Goal: Task Accomplishment & Management: Manage account settings

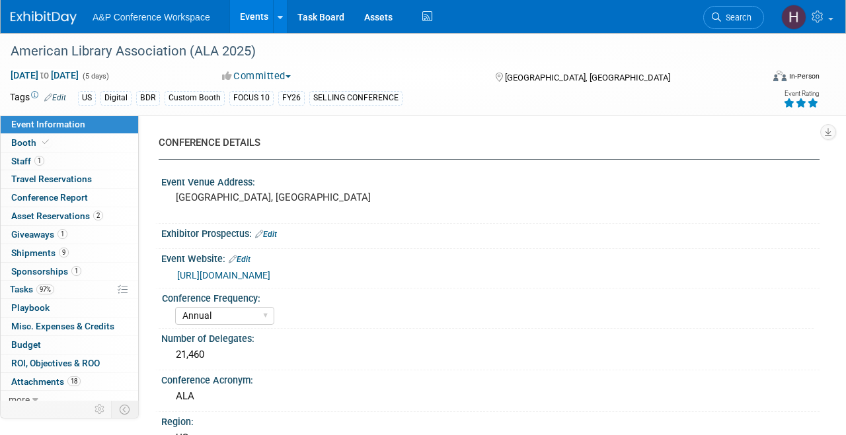
select select "Annual"
select select "Level 1"
select select "In-Person Booth"
select select "Libraries"
select select "Bloomsbury Digital Resources"
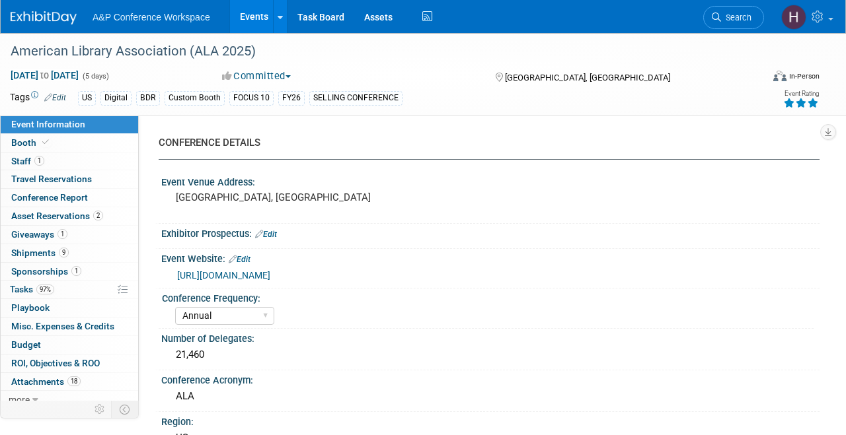
select select "[PERSON_NAME]"
select select "BDR Product Awareness and Trial Generation​"
click at [745, 25] on link "Search" at bounding box center [733, 17] width 61 height 23
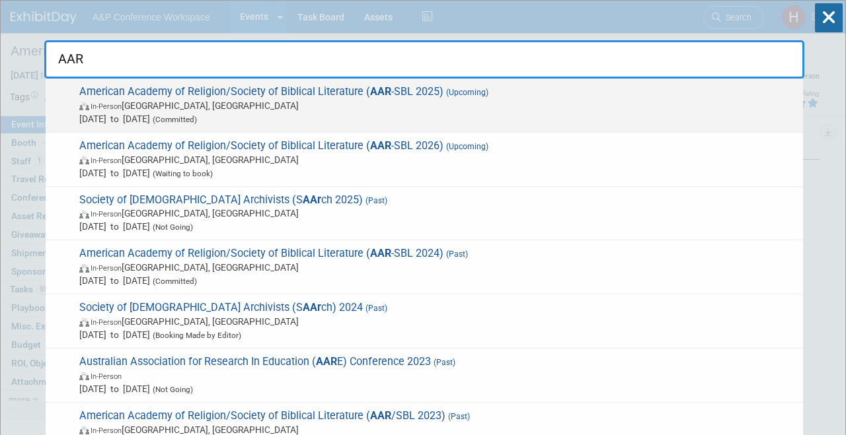
type input "AAR"
click at [373, 102] on span "In-Person Boston, MA" at bounding box center [437, 105] width 717 height 13
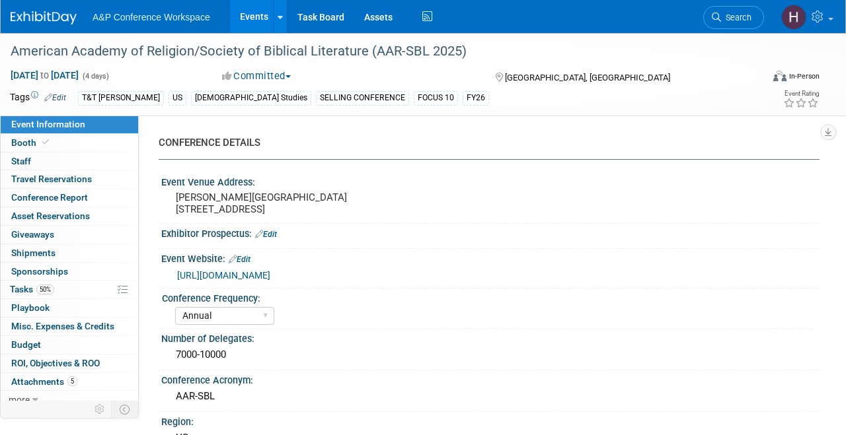
select select "Annual"
select select "Level 1"
select select "In-Person Booth"
select select "[DEMOGRAPHIC_DATA] Studies"
select select "T&T [PERSON_NAME]"
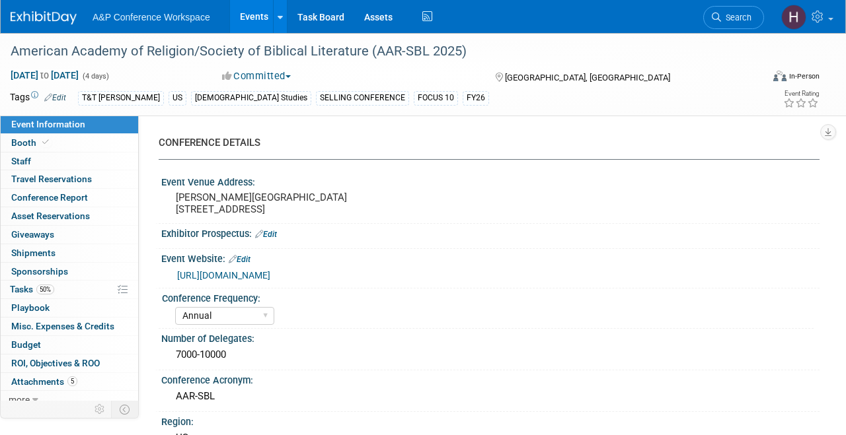
select select "[PERSON_NAME]"
select select "Networking/Commissioning"
click at [82, 293] on link "50% Tasks 50%" at bounding box center [69, 290] width 137 height 18
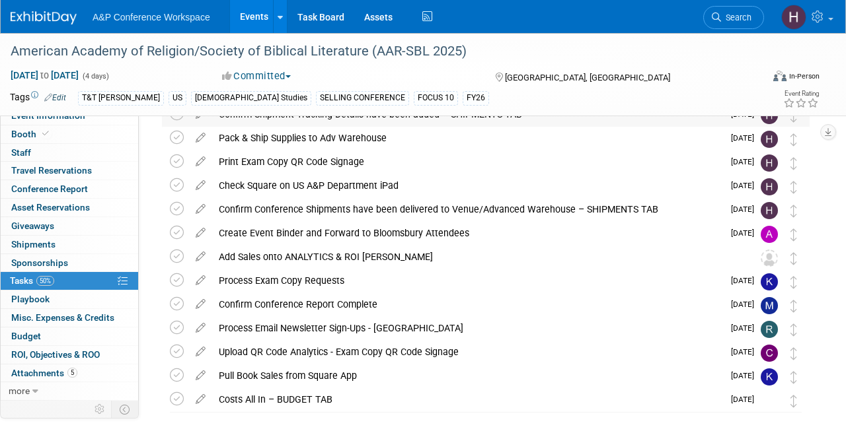
scroll to position [245, 0]
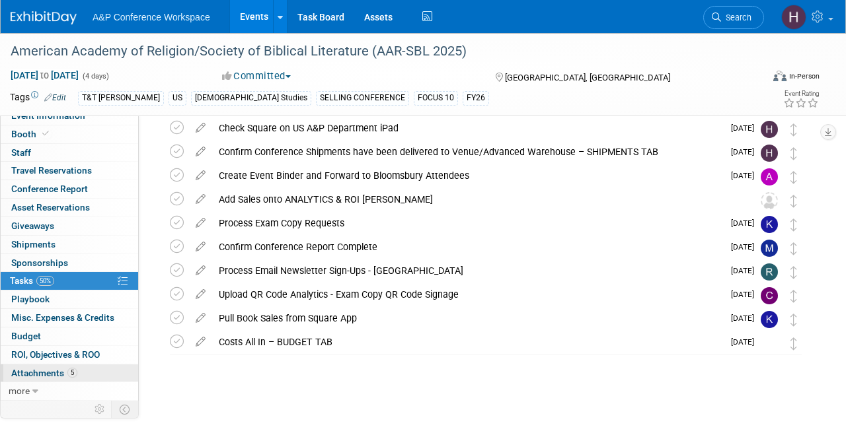
click at [79, 367] on link "5 Attachments 5" at bounding box center [69, 374] width 137 height 18
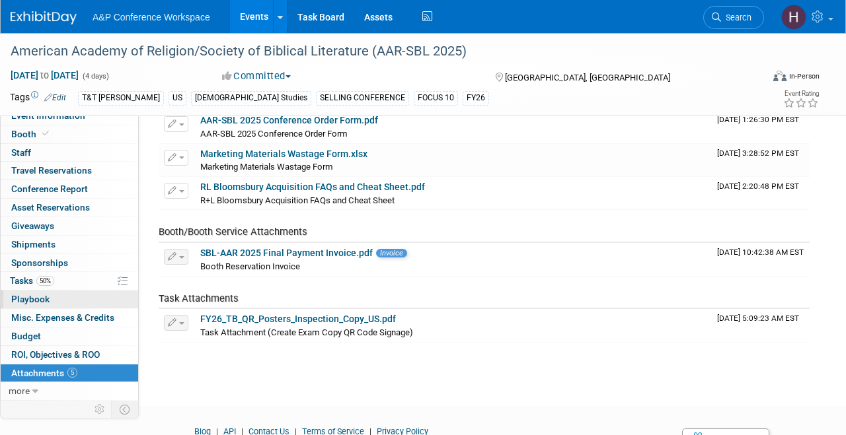
scroll to position [0, 0]
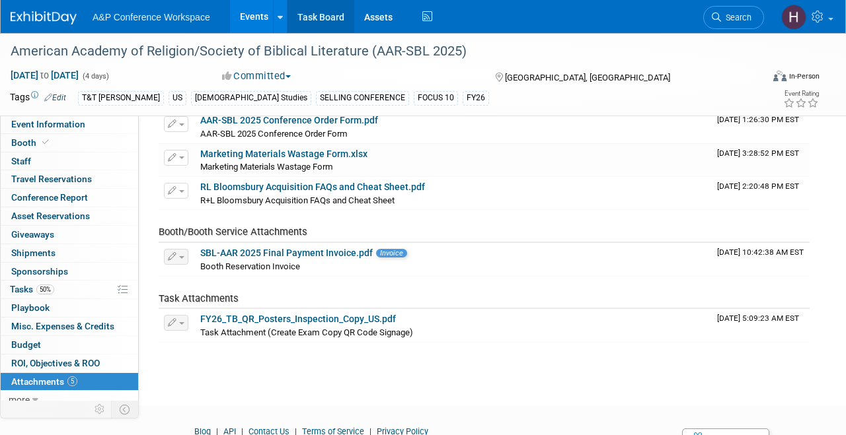
click at [316, 13] on link "Task Board" at bounding box center [320, 16] width 67 height 33
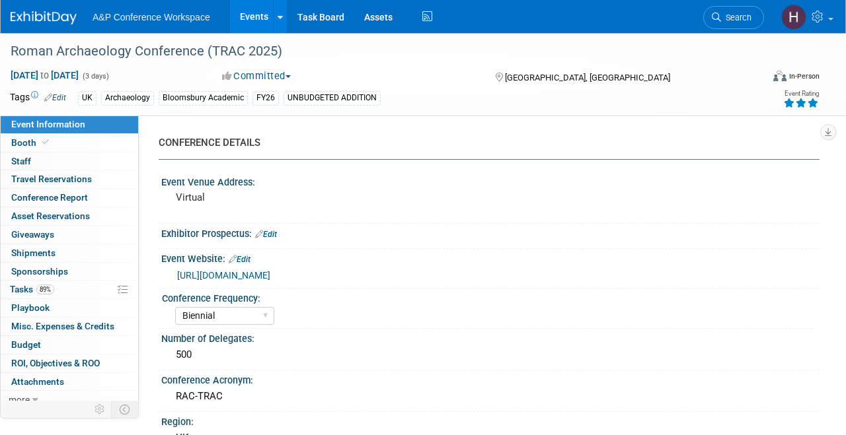
select select "Biennial"
select select "Level 3"
select select "Virtual Booth"
select select "[PERSON_NAME]"
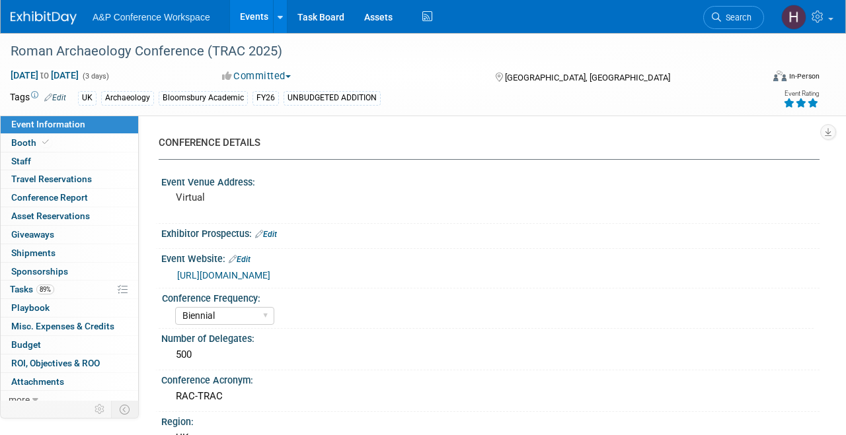
select select "Networking/Commissioning"
click at [91, 291] on link "89% Tasks 89%" at bounding box center [69, 290] width 137 height 18
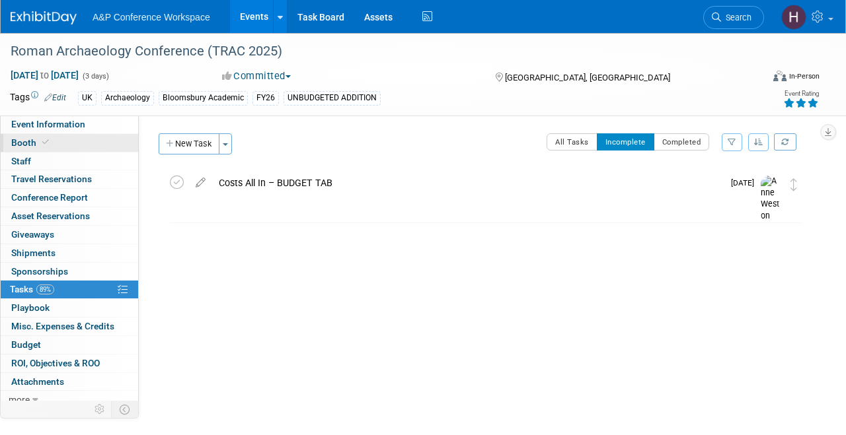
click at [93, 145] on link "Booth" at bounding box center [69, 143] width 137 height 18
select select "COBA"
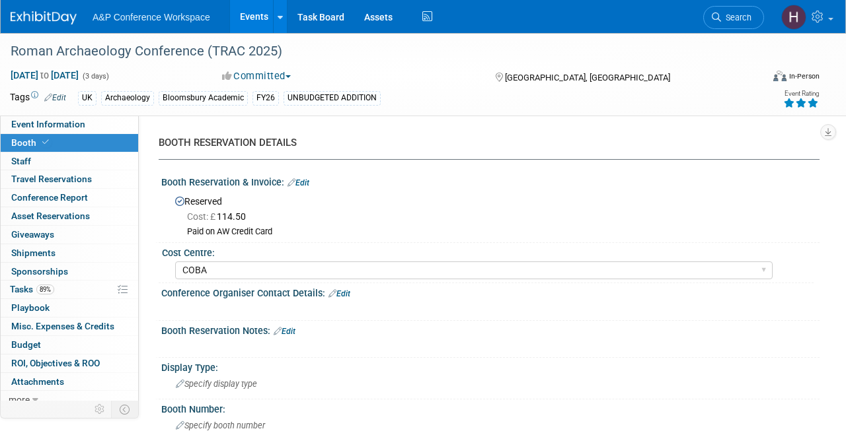
click at [55, 14] on img at bounding box center [44, 17] width 66 height 13
